Goal: Information Seeking & Learning: Learn about a topic

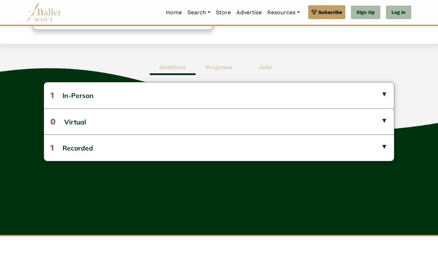
scroll to position [170, 0]
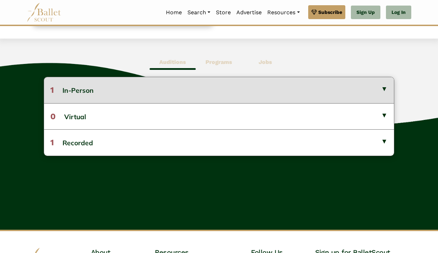
click at [176, 84] on button "1 In-Person" at bounding box center [219, 90] width 350 height 26
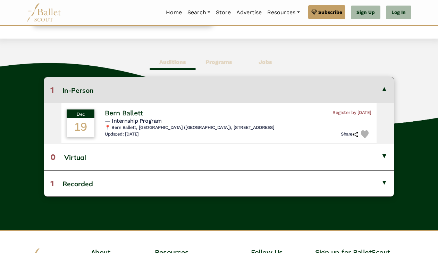
click at [176, 84] on button "1 In-Person" at bounding box center [219, 90] width 350 height 26
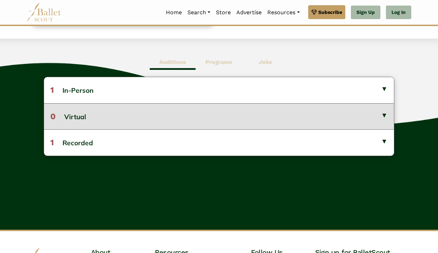
click at [156, 118] on button "0 Virtual" at bounding box center [219, 116] width 350 height 26
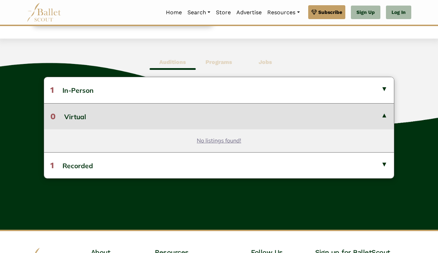
click at [156, 118] on button "0 Virtual" at bounding box center [219, 116] width 350 height 26
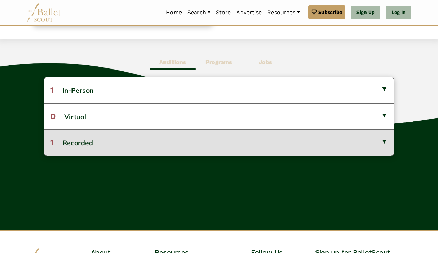
click at [145, 147] on button "1 Recorded" at bounding box center [219, 142] width 350 height 26
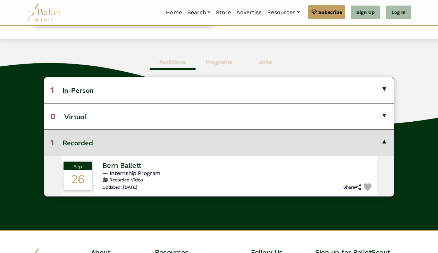
click at [132, 165] on h4 "Bern Ballett" at bounding box center [122, 164] width 39 height 9
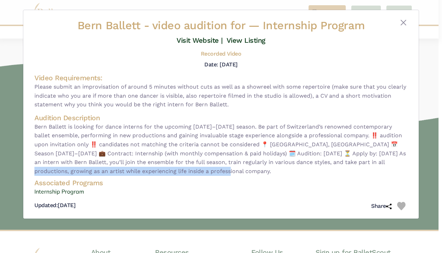
drag, startPoint x: 369, startPoint y: 161, endPoint x: 201, endPoint y: 172, distance: 168.1
click at [201, 172] on span "Bern Ballett is looking for dance interns for the upcoming 2026–2027 season. Be…" at bounding box center [220, 148] width 373 height 53
copy span "ing as an artist while experiencing life inside a professional company."
click at [402, 22] on button "Close" at bounding box center [403, 22] width 8 height 8
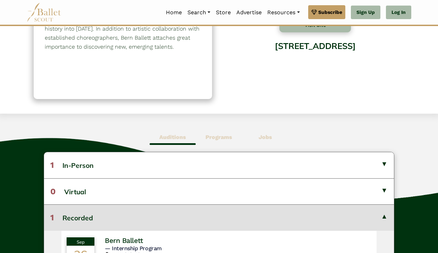
scroll to position [0, 0]
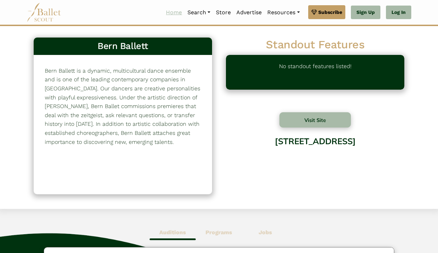
click at [167, 10] on link "Home" at bounding box center [174, 12] width 22 height 15
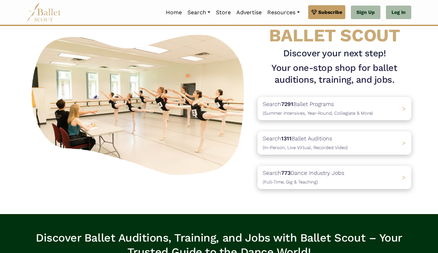
scroll to position [34, 0]
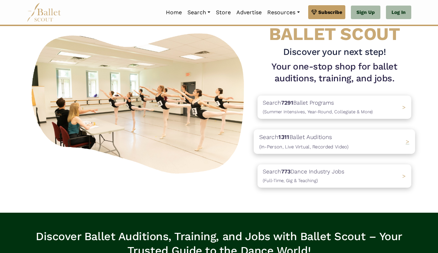
click at [303, 142] on p "Search 1311 Ballet Auditions (In-Person, Live Virtual, Recorded Video)" at bounding box center [303, 141] width 89 height 19
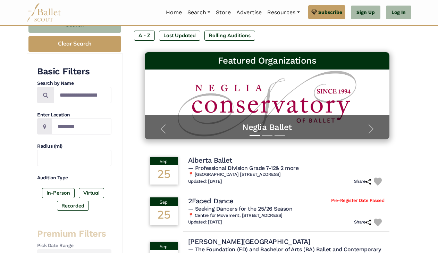
scroll to position [81, 0]
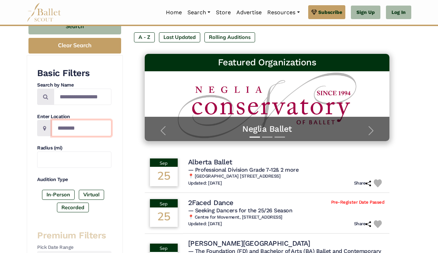
click at [64, 131] on input "Location" at bounding box center [82, 128] width 60 height 16
type input "******"
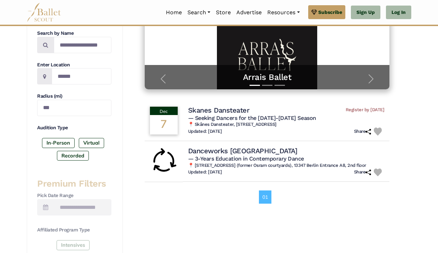
scroll to position [133, 0]
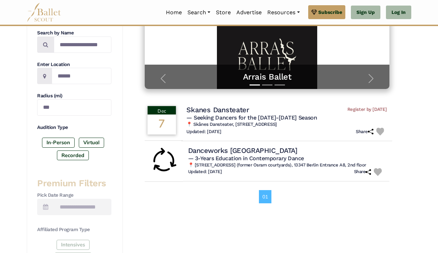
click at [224, 121] on h5 "— Seeking Dancers for the [DATE]-[DATE] Season" at bounding box center [286, 117] width 200 height 7
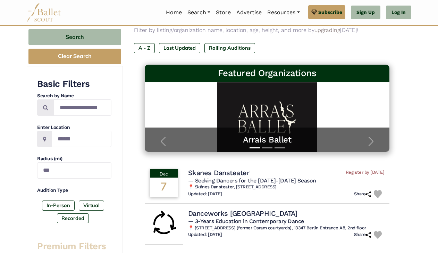
scroll to position [69, 0]
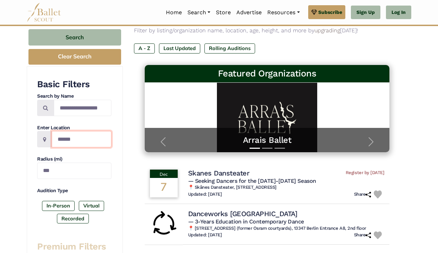
drag, startPoint x: 100, startPoint y: 140, endPoint x: 52, endPoint y: 141, distance: 48.3
click at [52, 141] on input "******" at bounding box center [82, 139] width 60 height 16
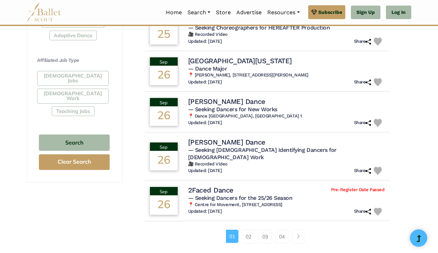
scroll to position [392, 0]
click at [247, 236] on link "02" at bounding box center [248, 237] width 13 height 14
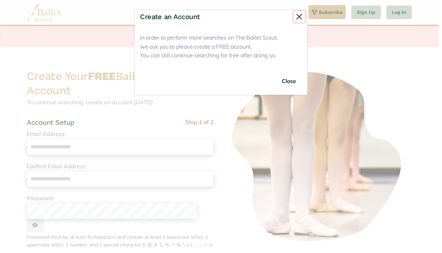
click at [299, 18] on button "Close" at bounding box center [298, 16] width 11 height 11
